Goal: Task Accomplishment & Management: Use online tool/utility

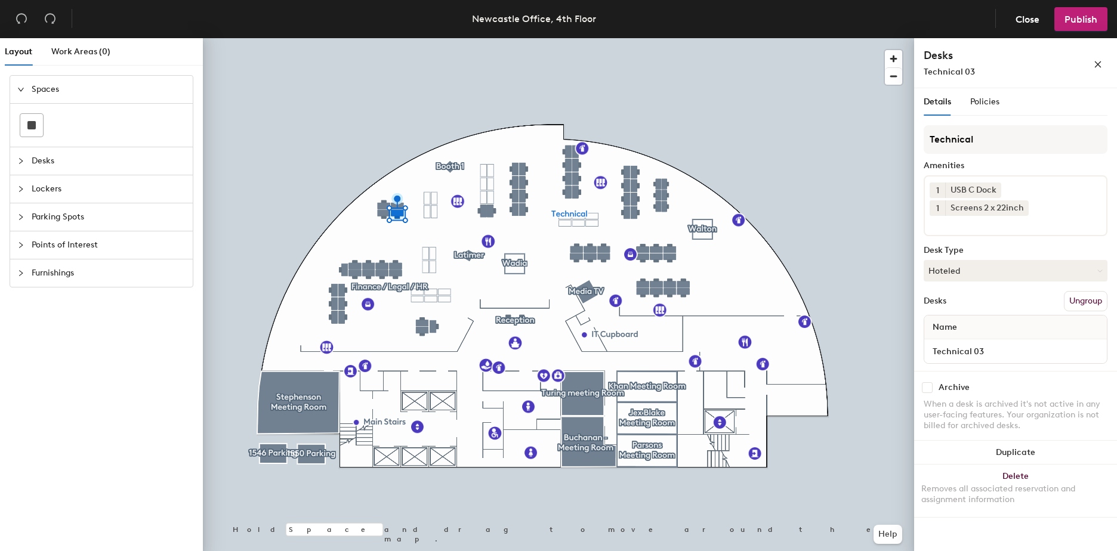
click at [932, 387] on input "checkbox" at bounding box center [927, 388] width 11 height 11
checkbox input "true"
click at [926, 390] on input "checkbox" at bounding box center [927, 388] width 11 height 11
checkbox input "true"
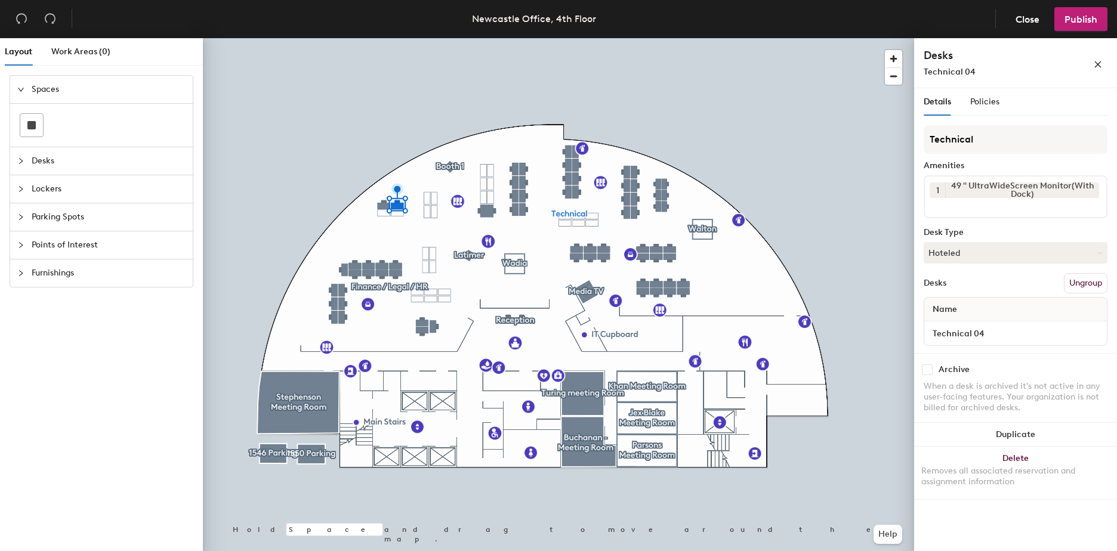
click at [929, 366] on input "checkbox" at bounding box center [927, 370] width 11 height 11
checkbox input "true"
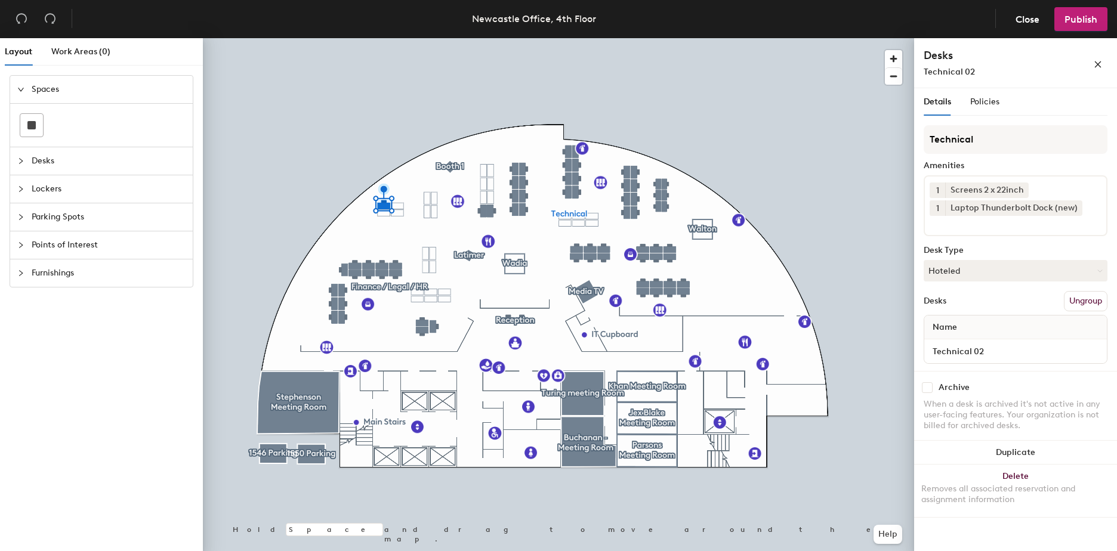
click at [925, 384] on input "checkbox" at bounding box center [927, 388] width 11 height 11
checkbox input "true"
click at [1072, 27] on button "Publish" at bounding box center [1081, 19] width 53 height 24
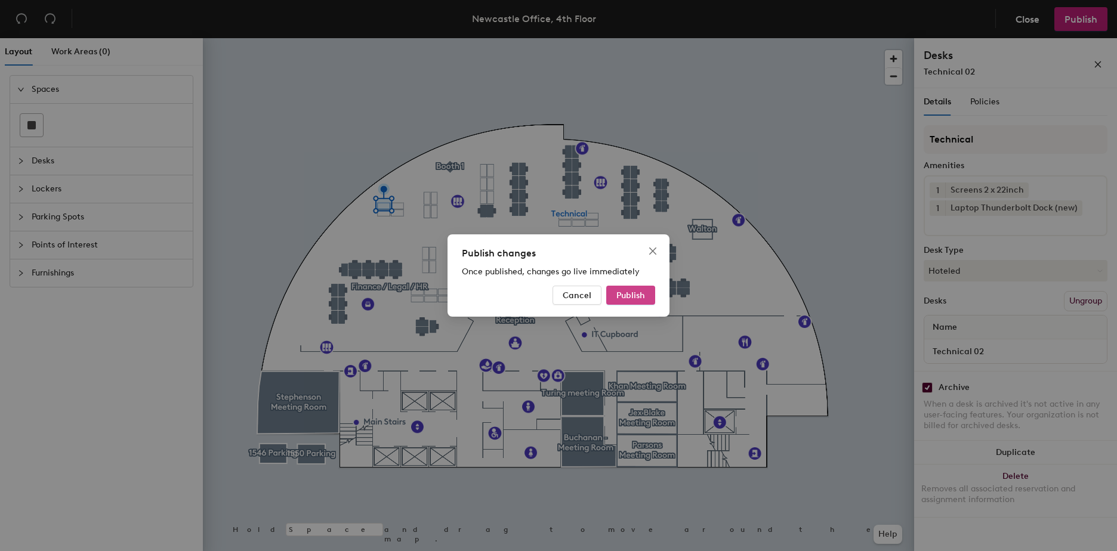
click at [632, 297] on span "Publish" at bounding box center [631, 296] width 29 height 10
